Goal: Information Seeking & Learning: Learn about a topic

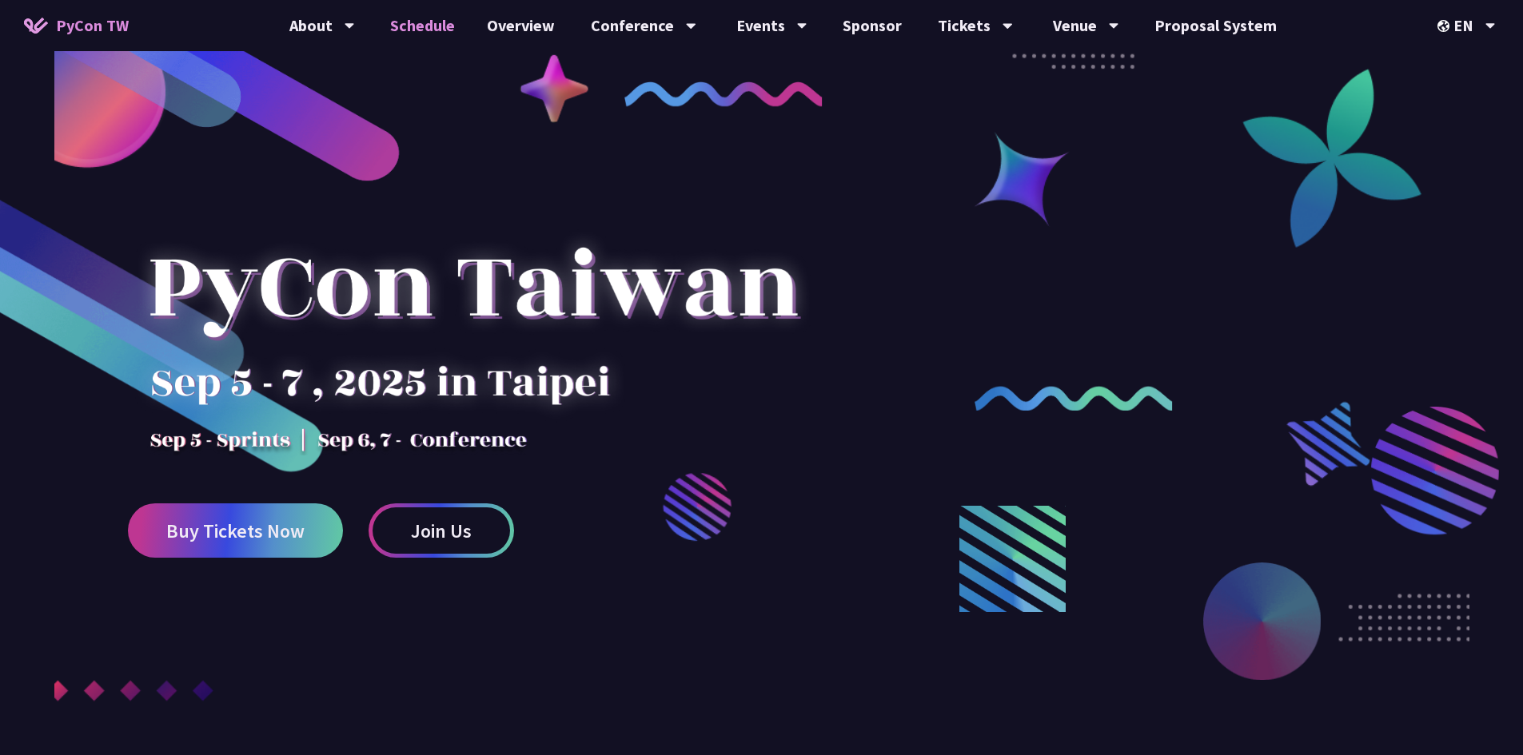
click at [456, 35] on link "Schedule" at bounding box center [422, 25] width 97 height 51
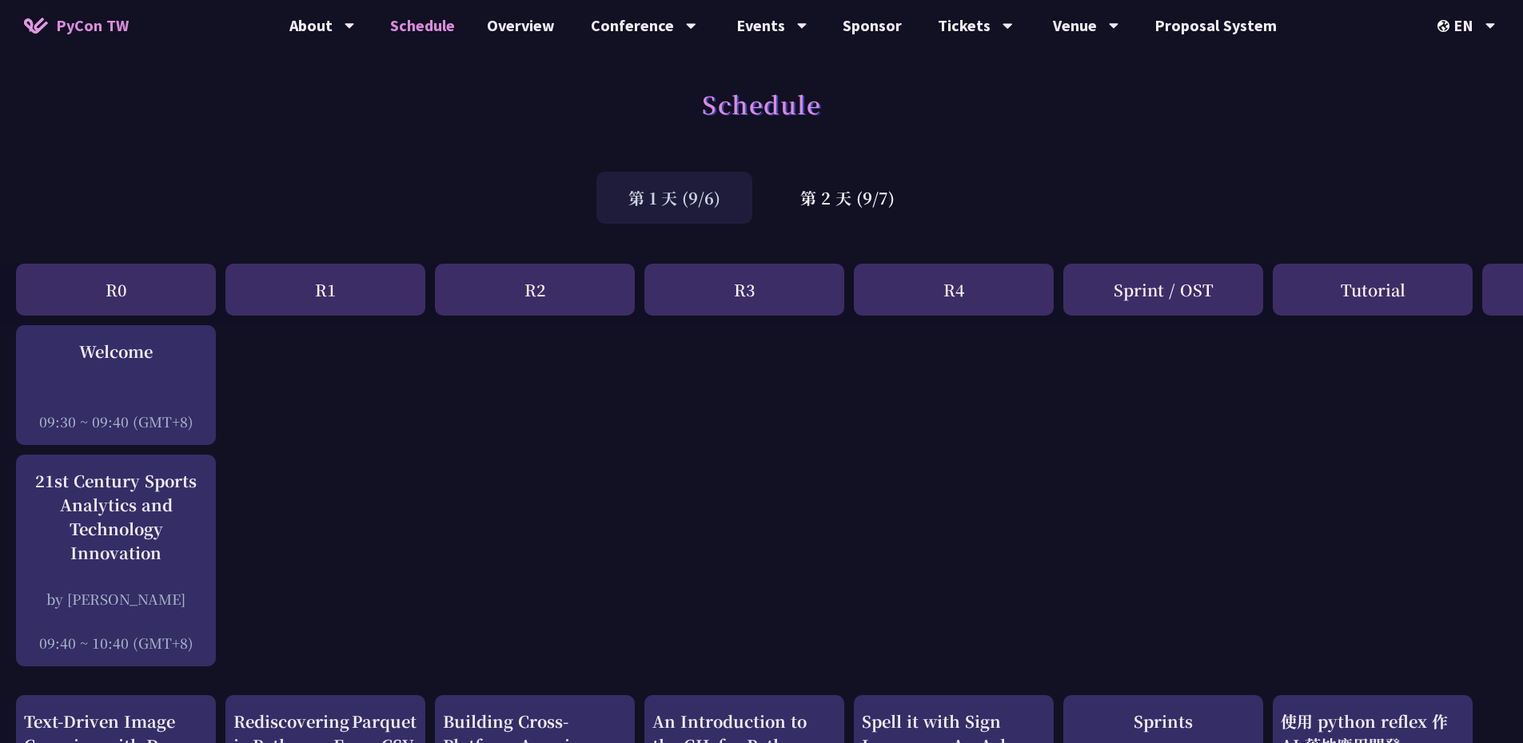
click at [1471, 26] on div "EN" at bounding box center [1466, 25] width 58 height 51
click at [1461, 107] on div "中文" at bounding box center [1466, 120] width 96 height 38
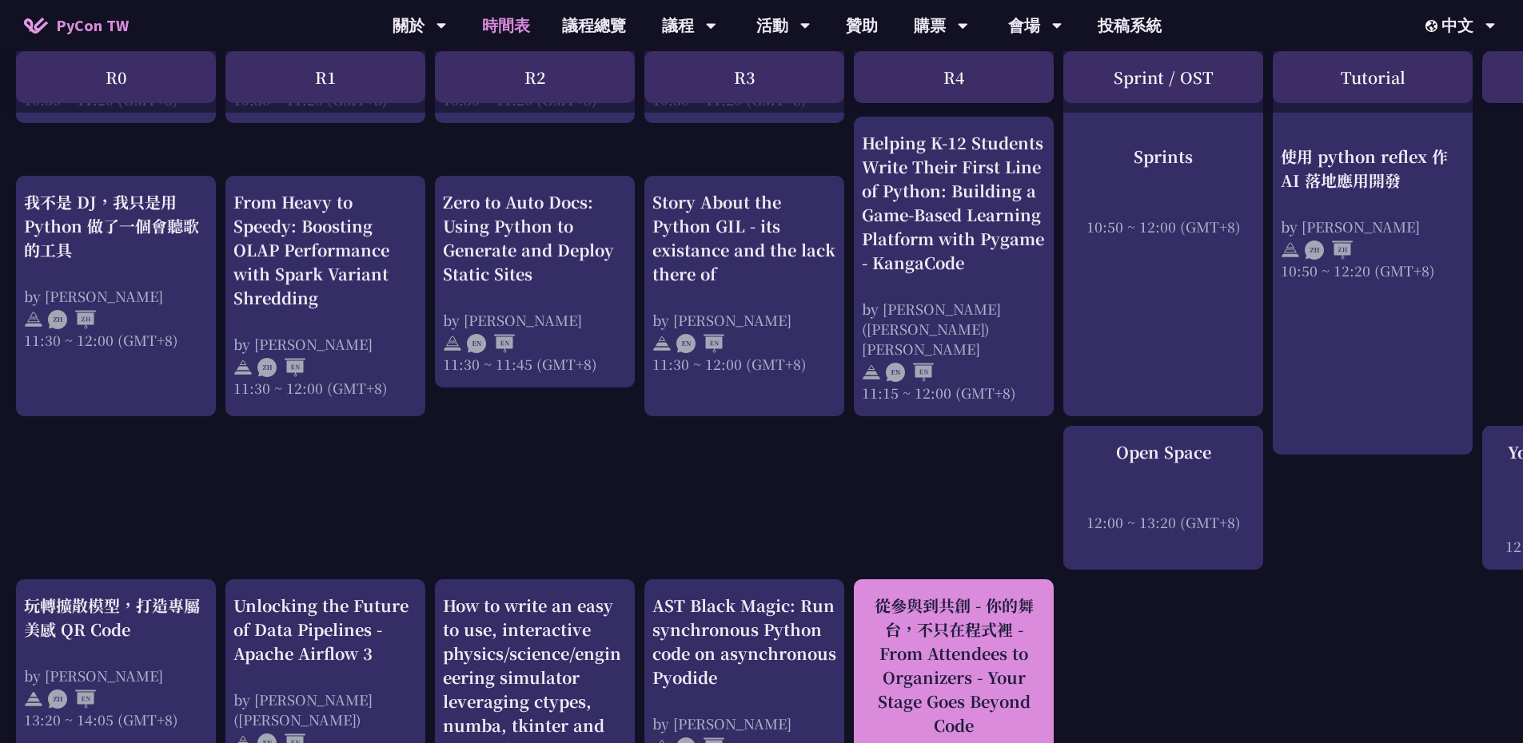
scroll to position [879, 0]
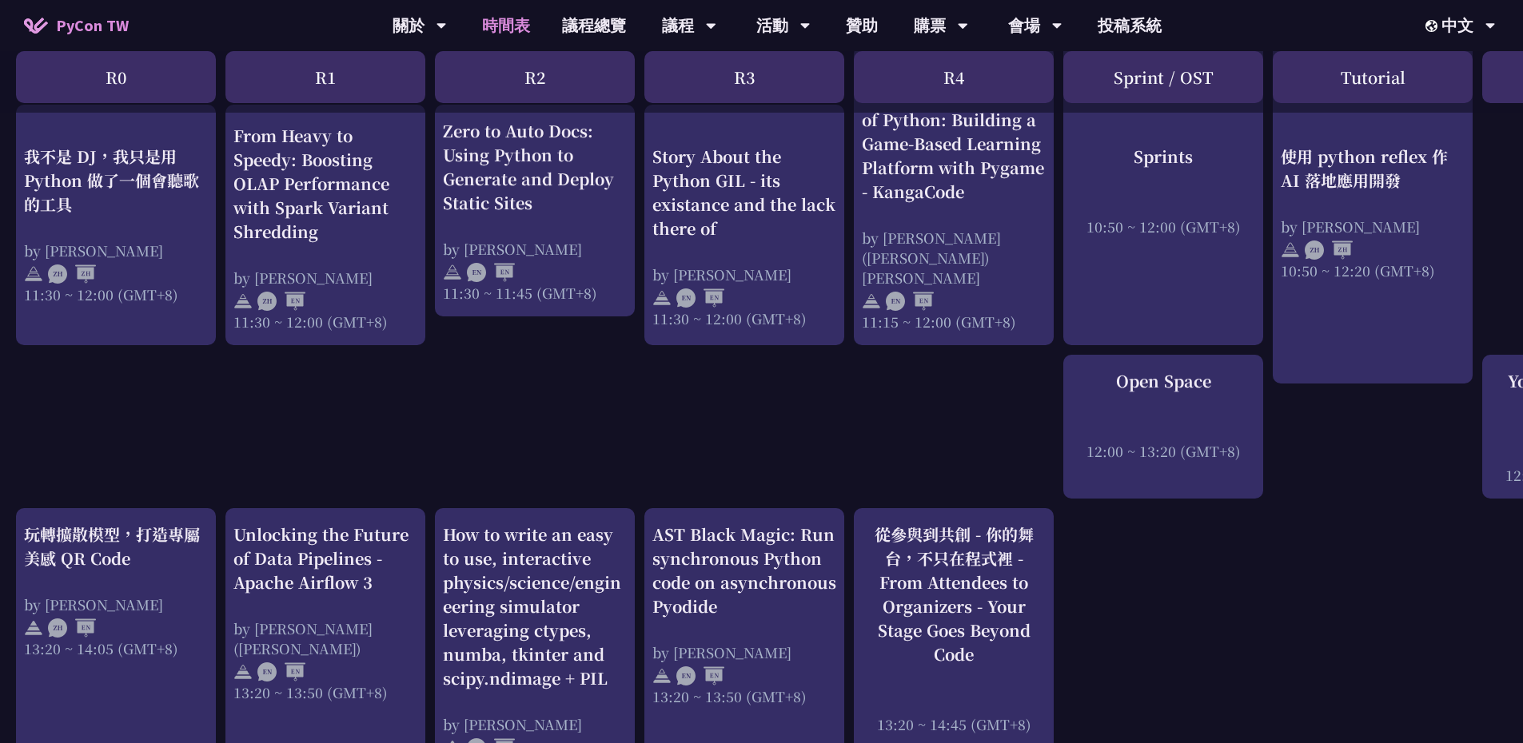
drag, startPoint x: 1193, startPoint y: 737, endPoint x: 1201, endPoint y: 742, distance: 9.3
click at [1200, 741] on div "An Introduction to the GIL for Python Beginners: Disabling It in Python 3.13 an…" at bounding box center [849, 708] width 1698 height 2525
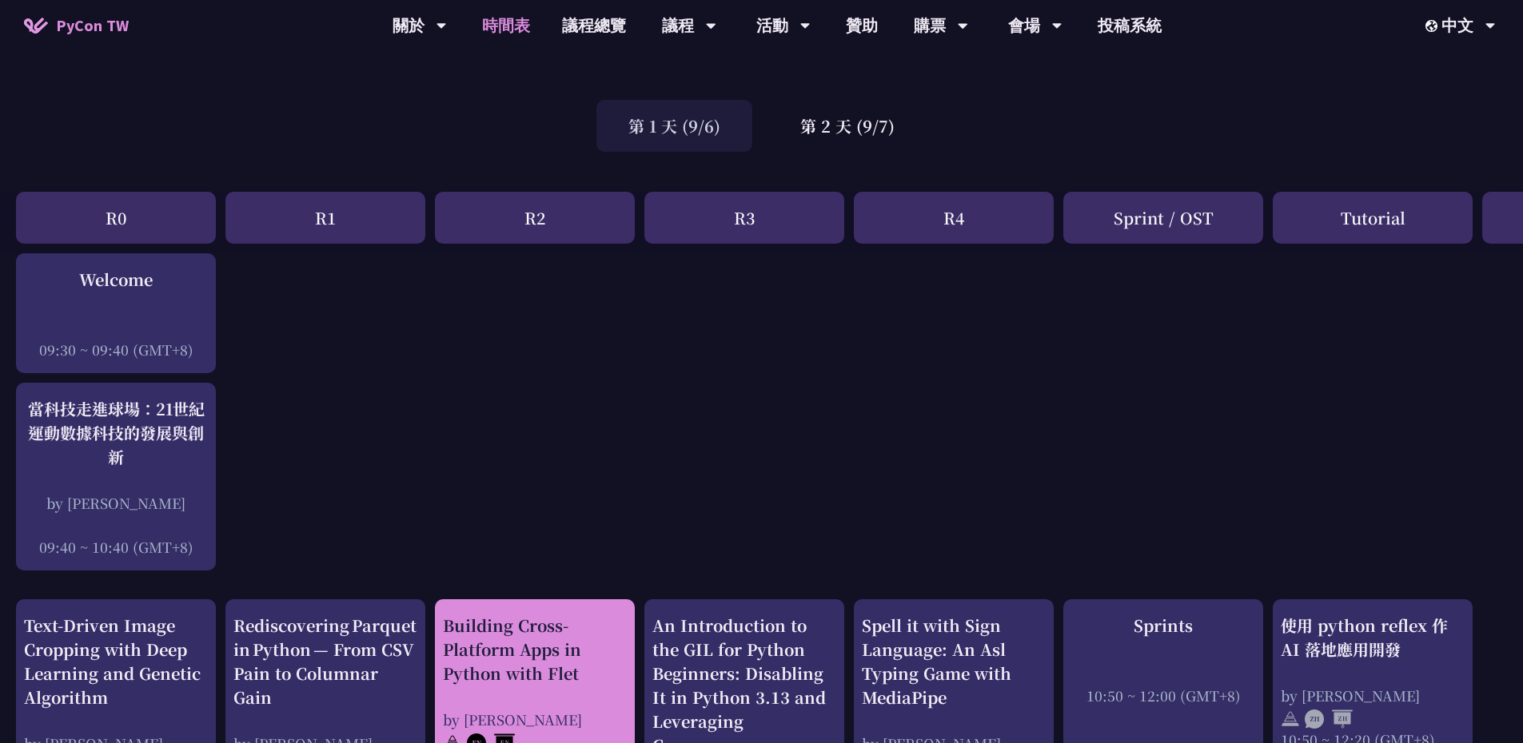
scroll to position [0, 0]
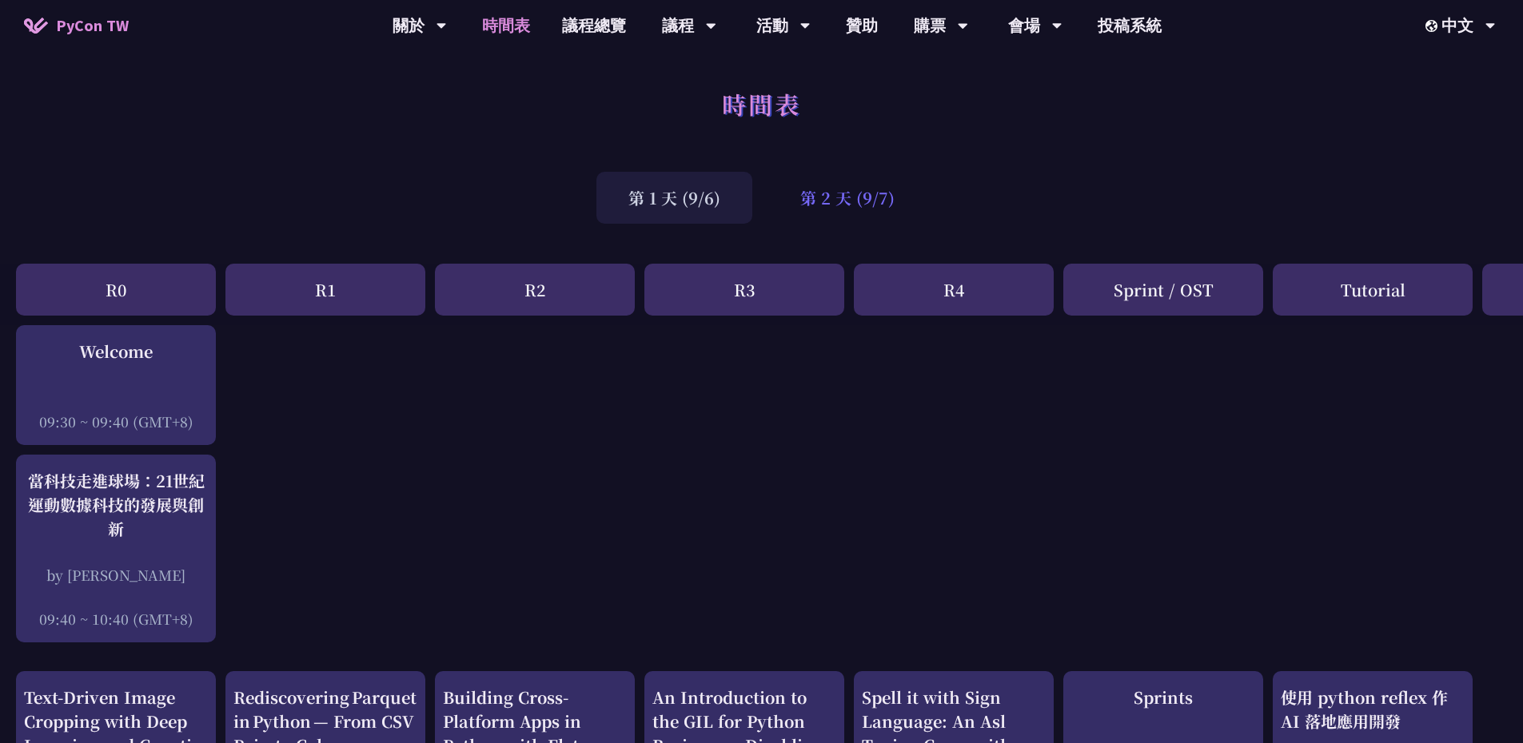
click at [838, 192] on div "第 2 天 (9/7)" at bounding box center [847, 198] width 158 height 52
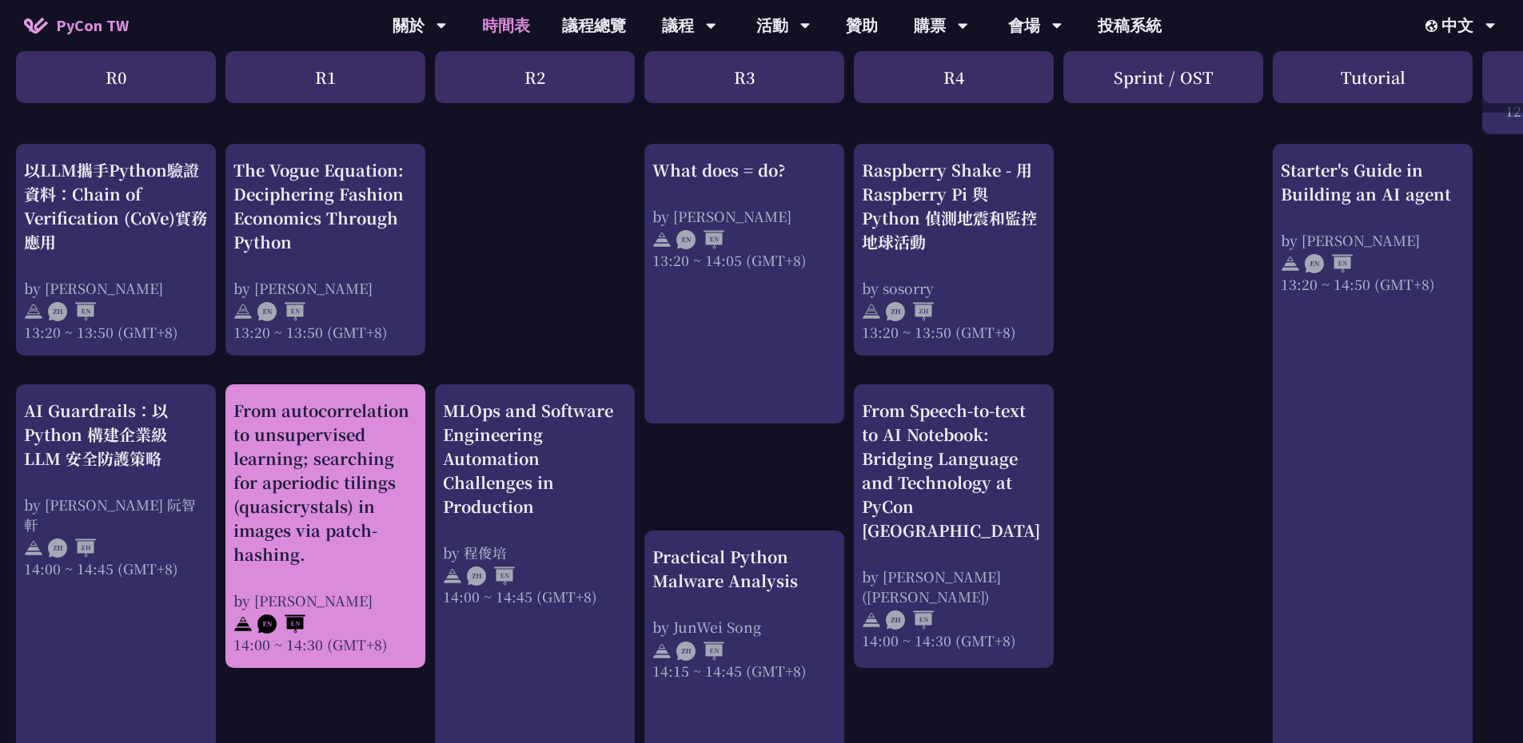
scroll to position [1199, 0]
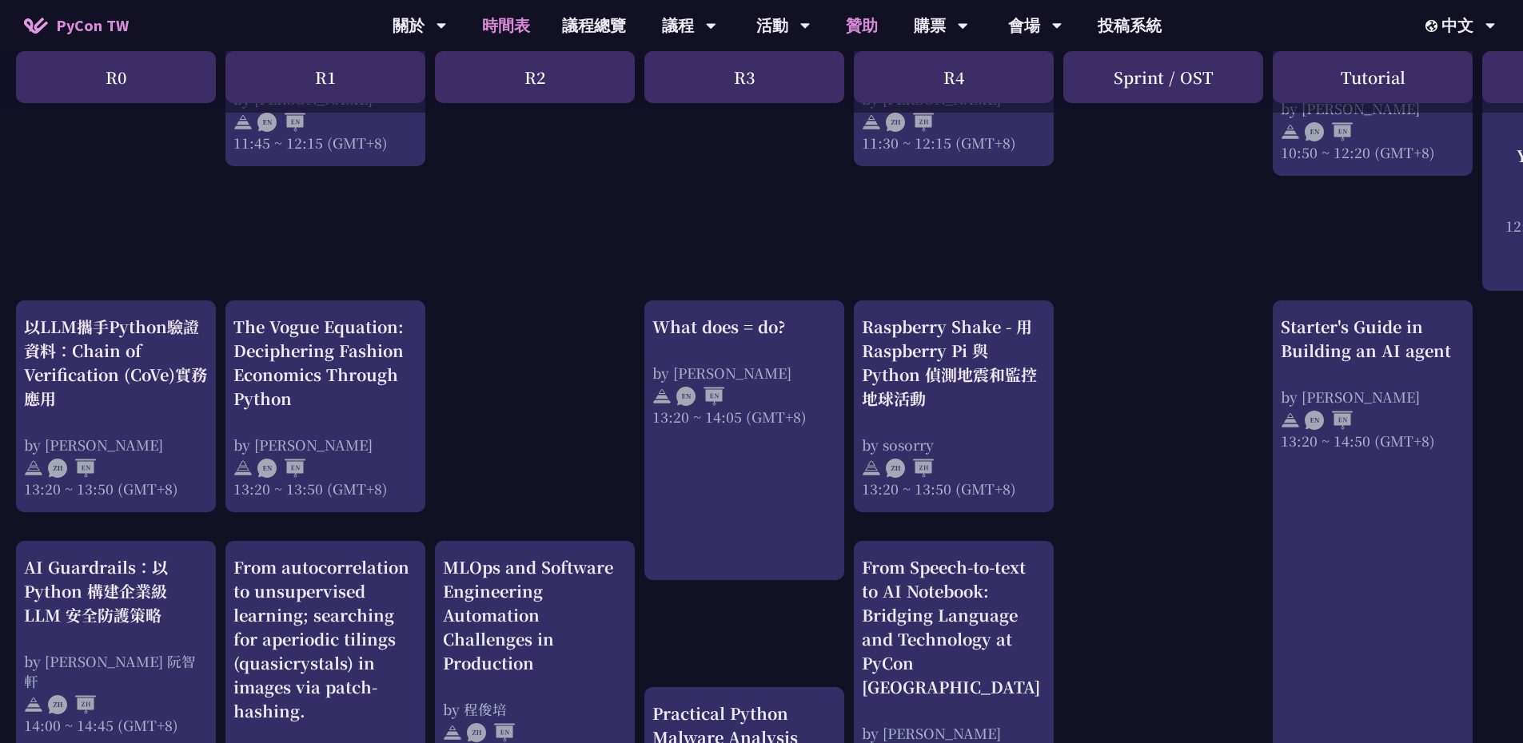
click at [875, 27] on link "贊助" at bounding box center [862, 25] width 64 height 51
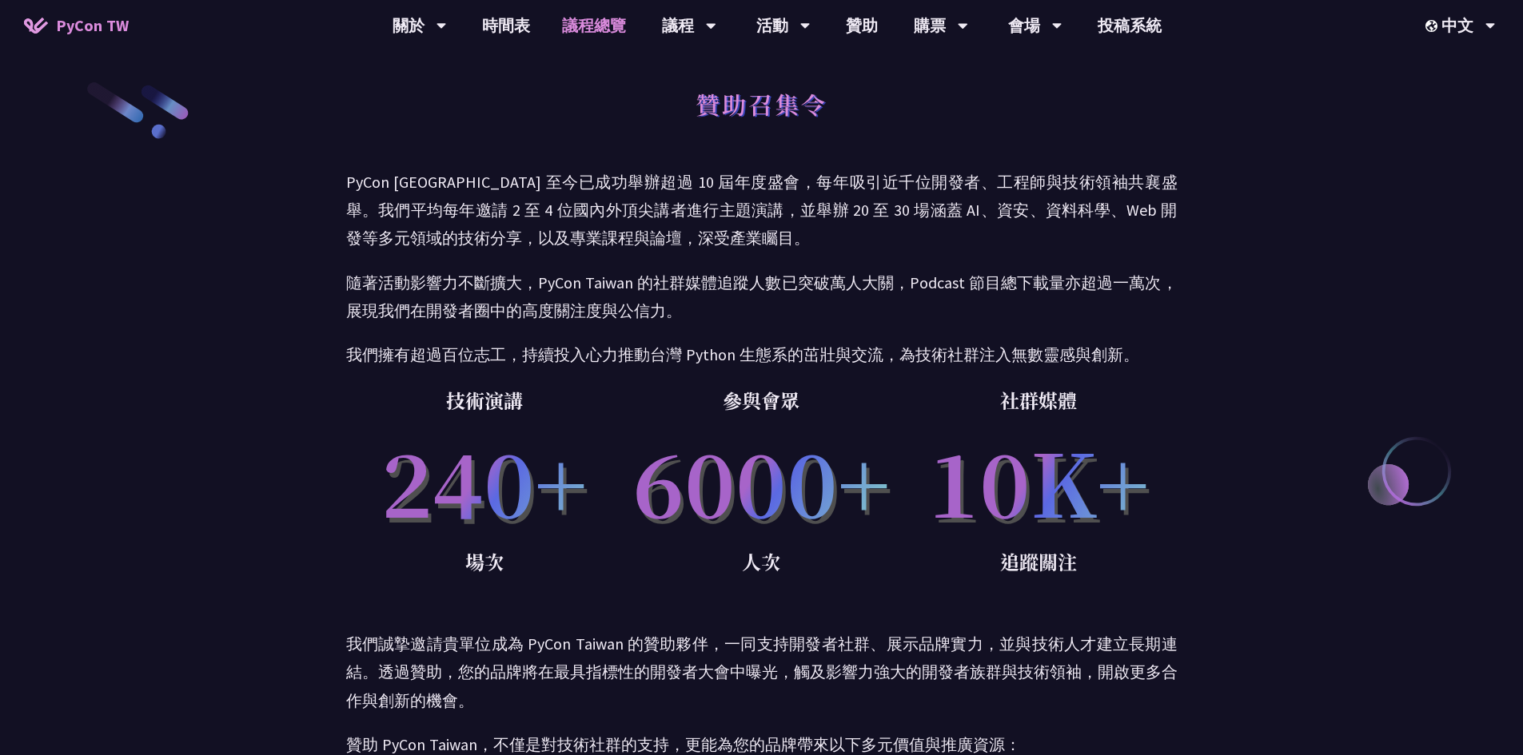
click at [569, 34] on link "議程總覽" at bounding box center [594, 25] width 96 height 51
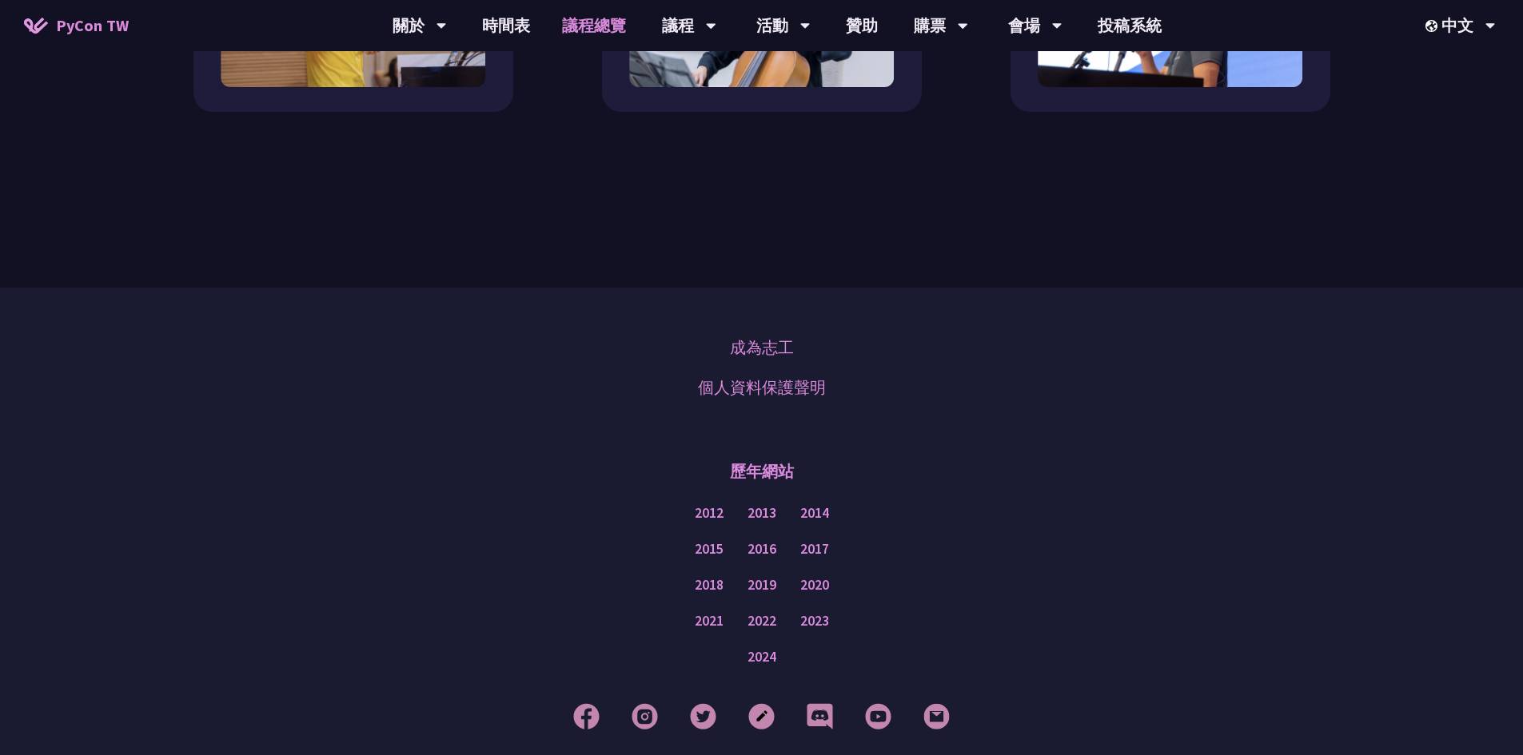
scroll to position [1839, 0]
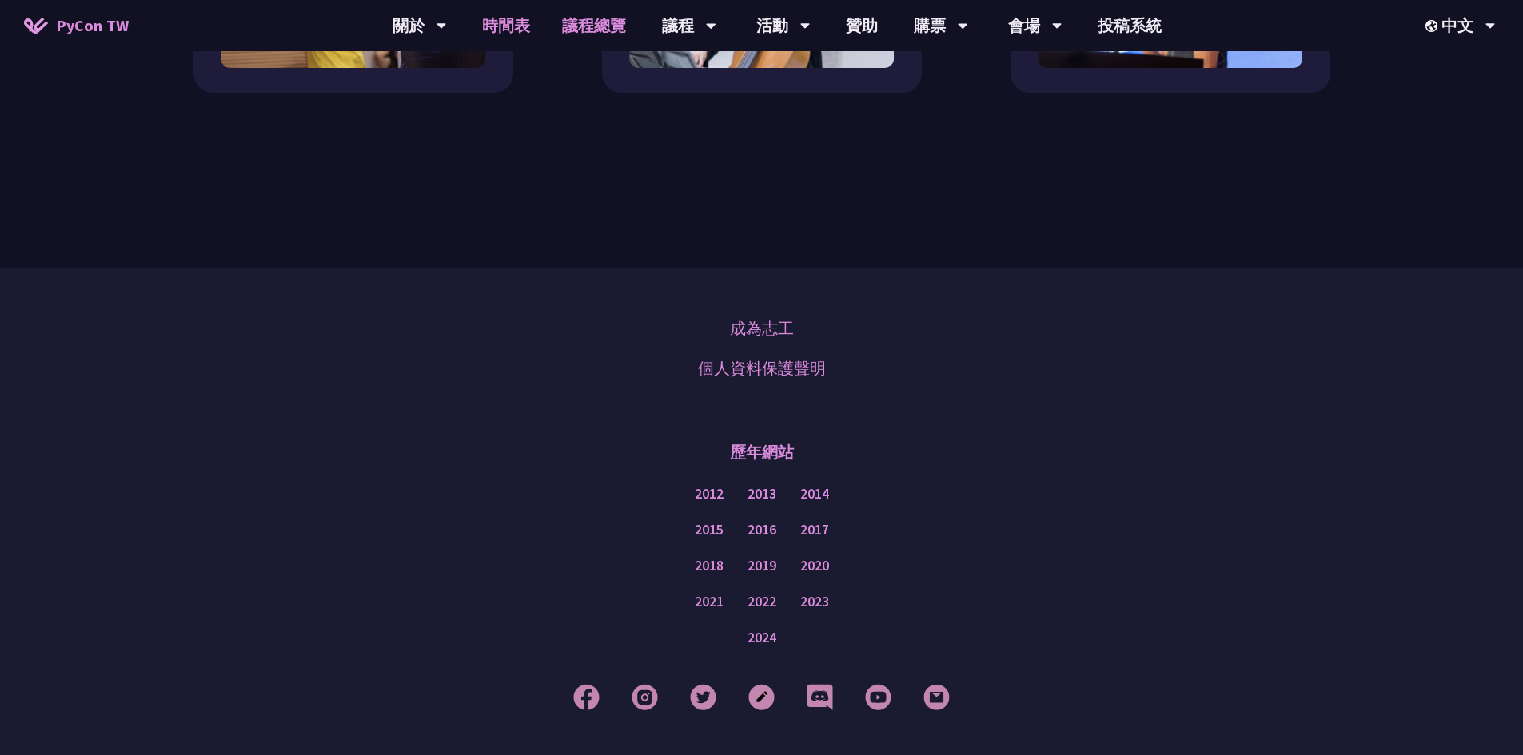
click at [520, 21] on link "時間表" at bounding box center [506, 25] width 80 height 51
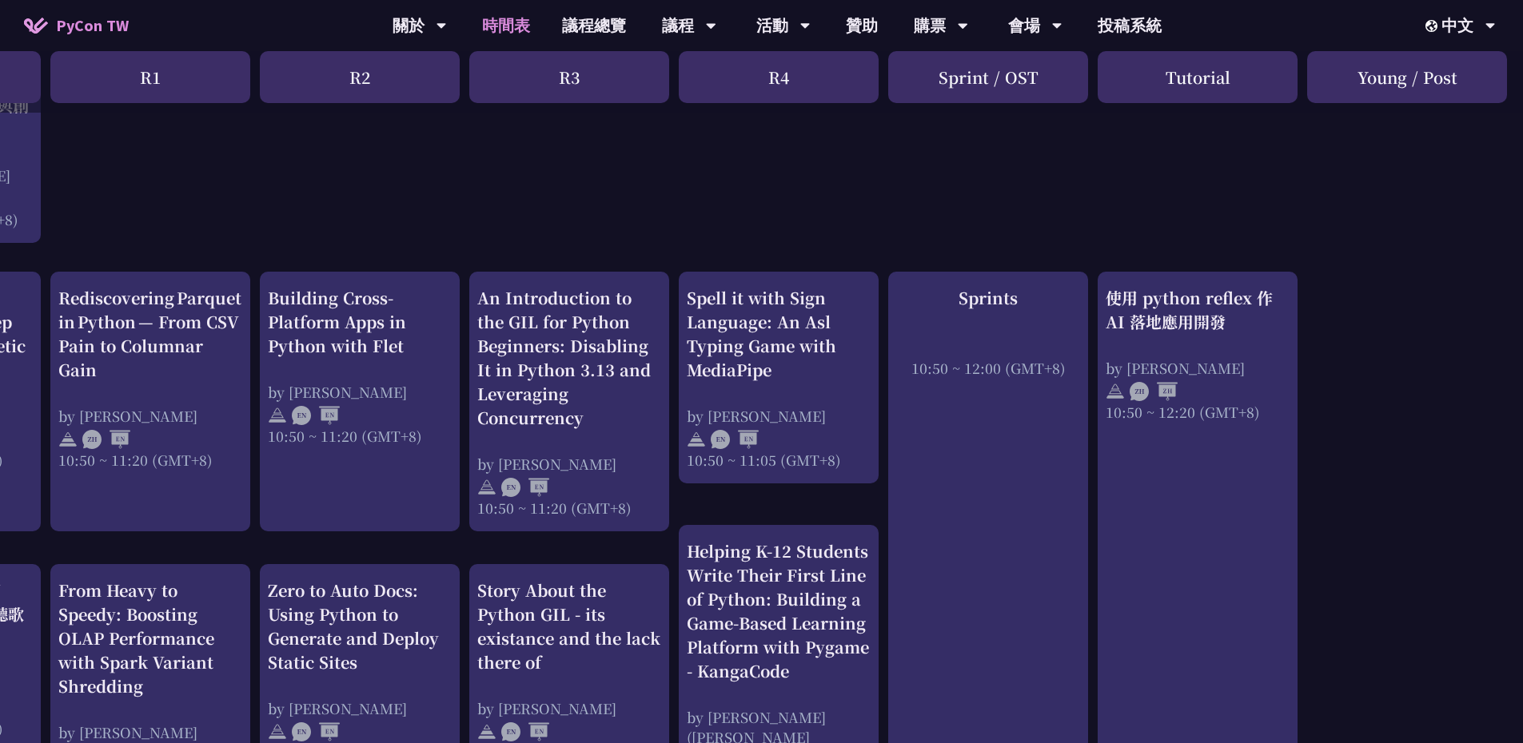
scroll to position [0, 175]
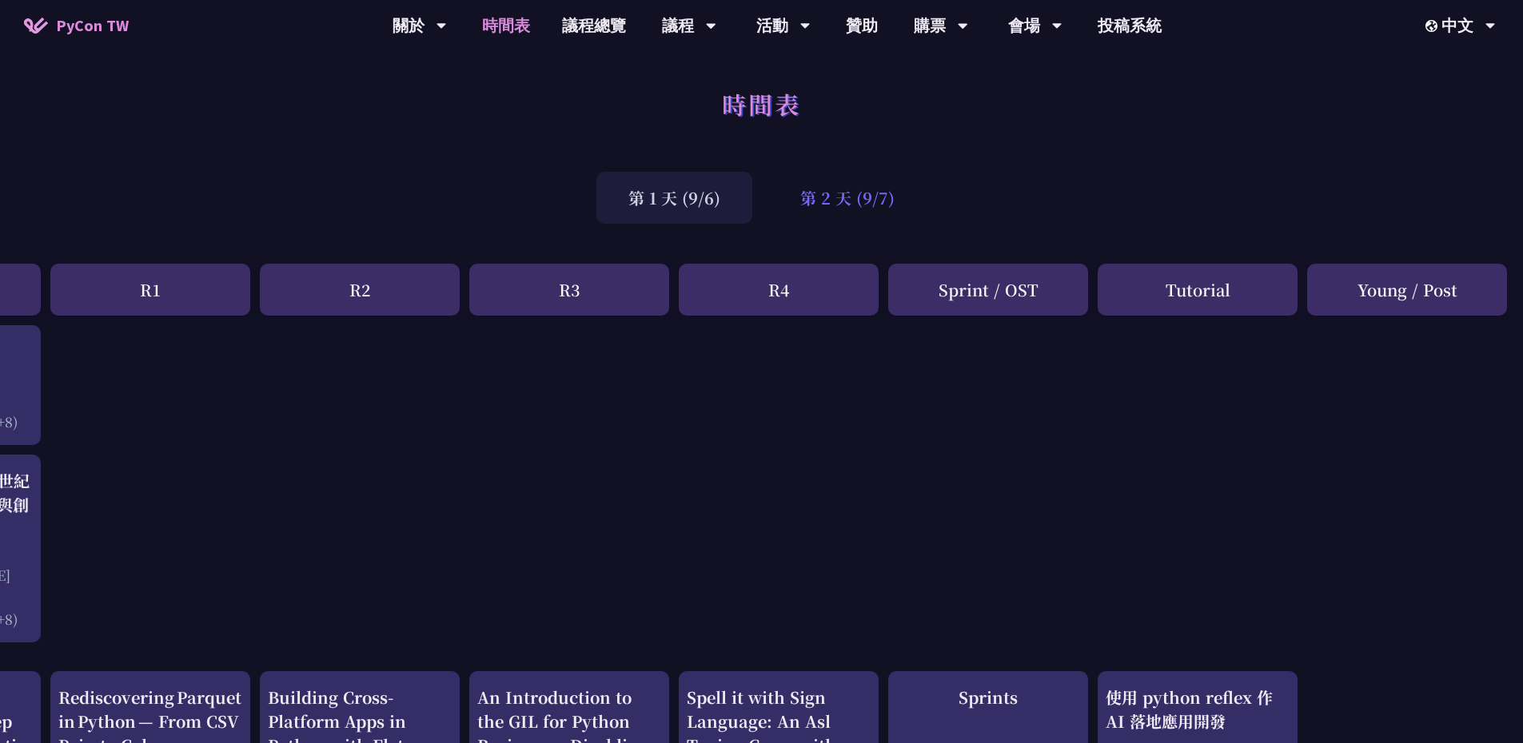
click at [788, 197] on div "第 2 天 (9/7)" at bounding box center [847, 198] width 158 height 52
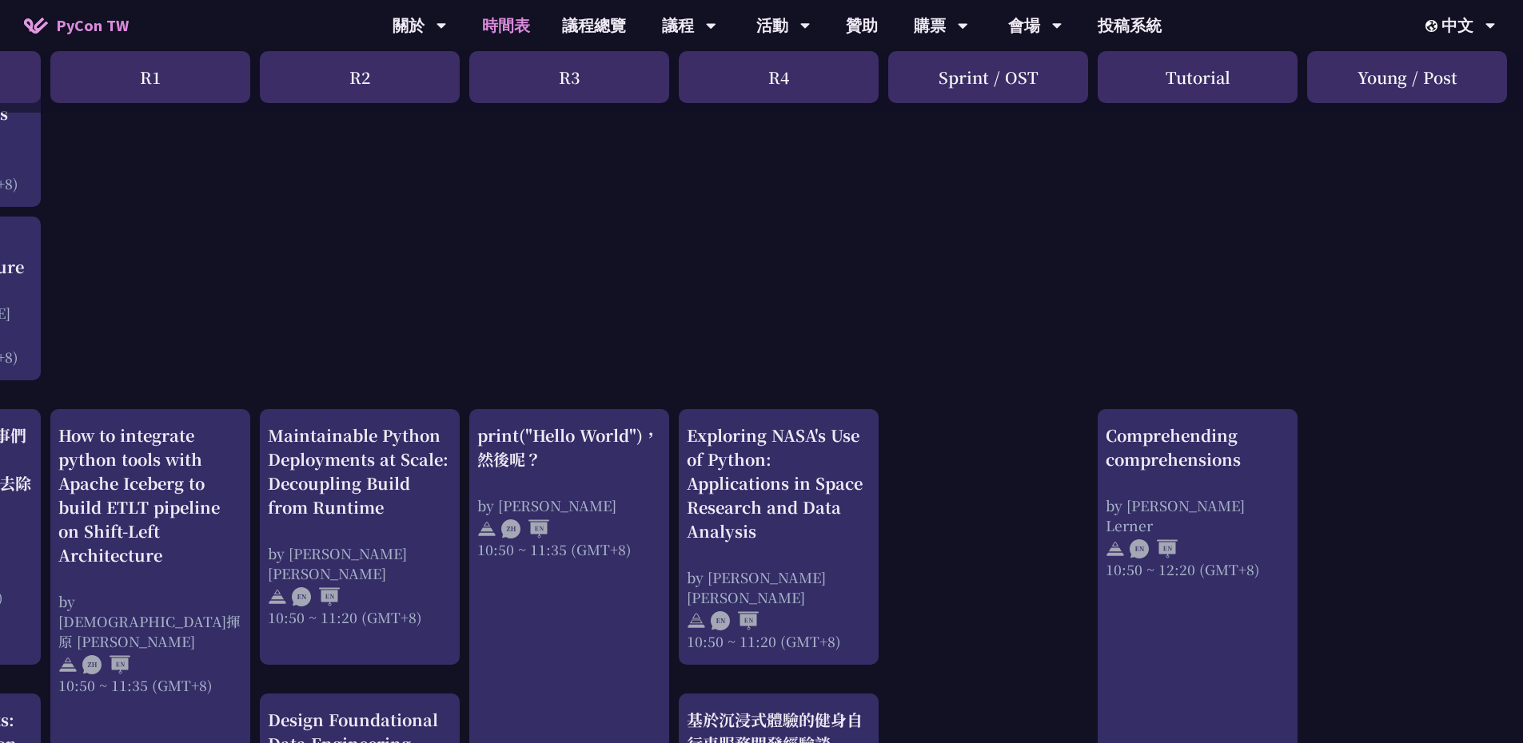
scroll to position [320, 175]
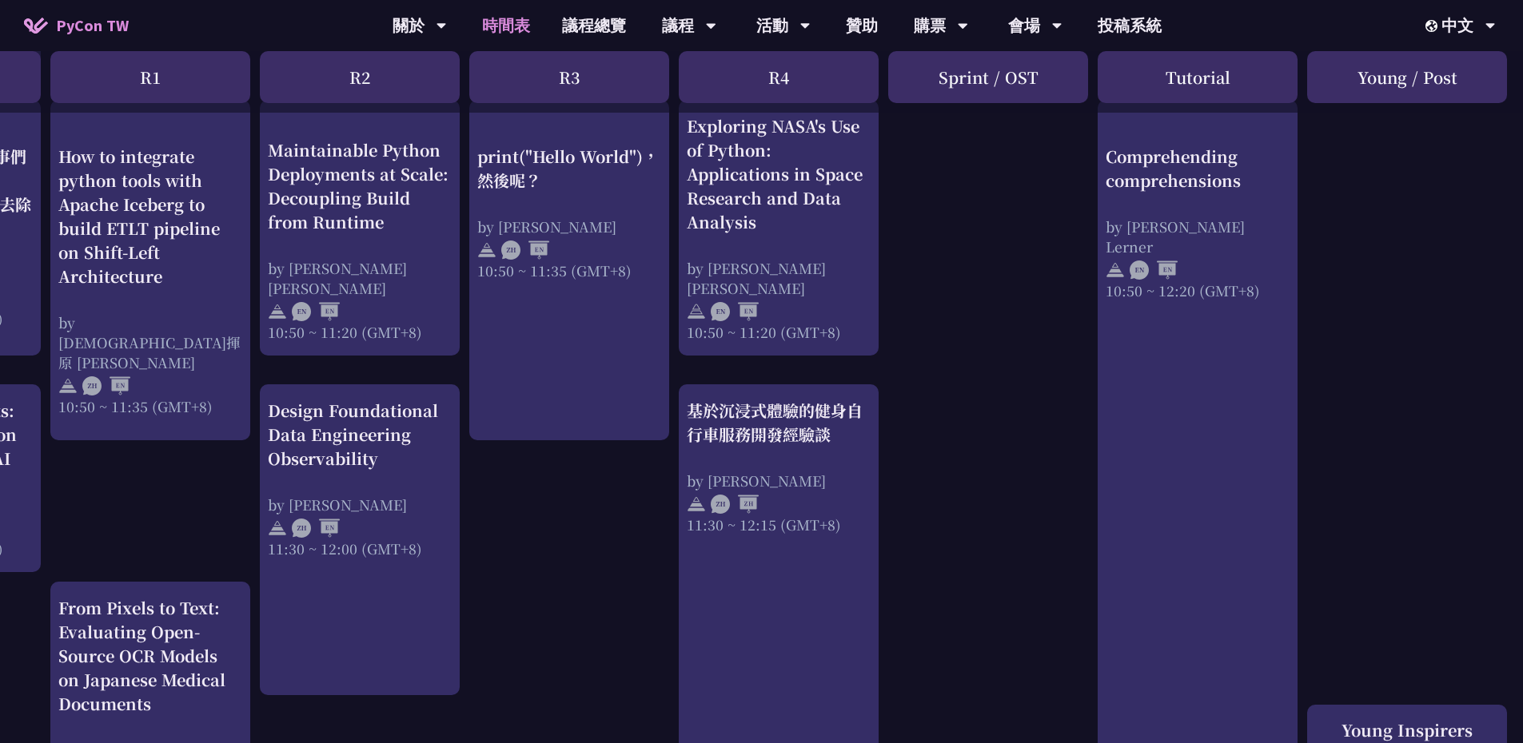
drag, startPoint x: 1092, startPoint y: 740, endPoint x: 922, endPoint y: 735, distance: 170.3
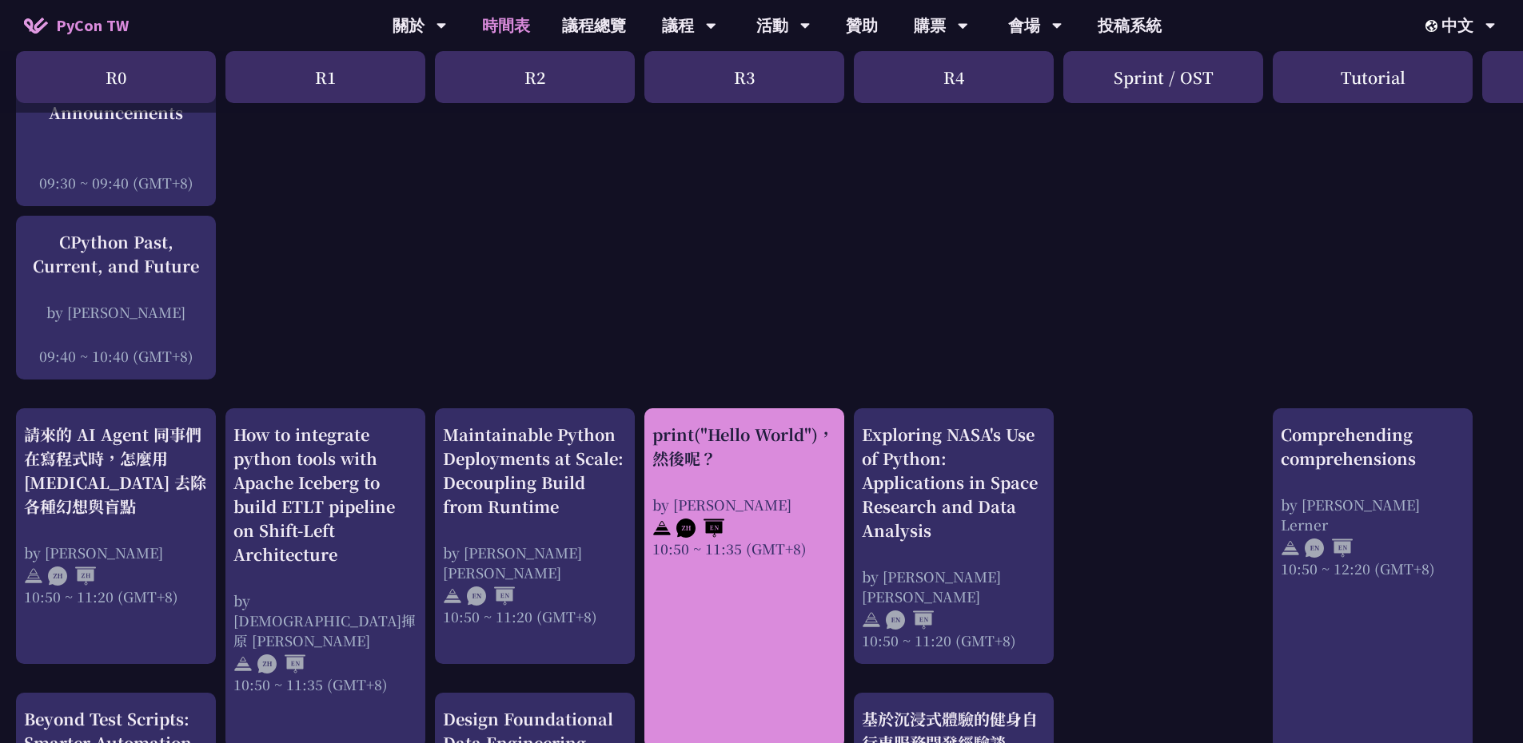
scroll to position [228, 0]
